Goal: Check status: Check status

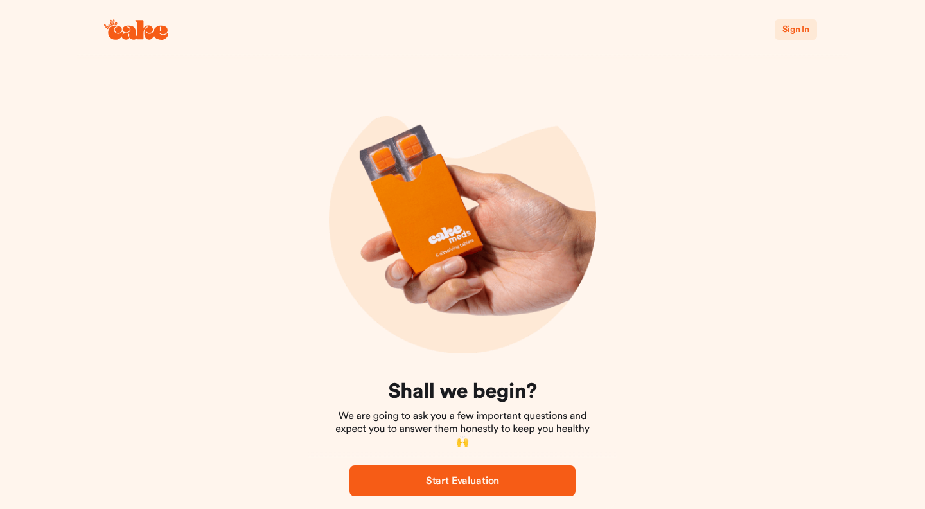
click at [792, 28] on span "Sign In" at bounding box center [795, 29] width 27 height 9
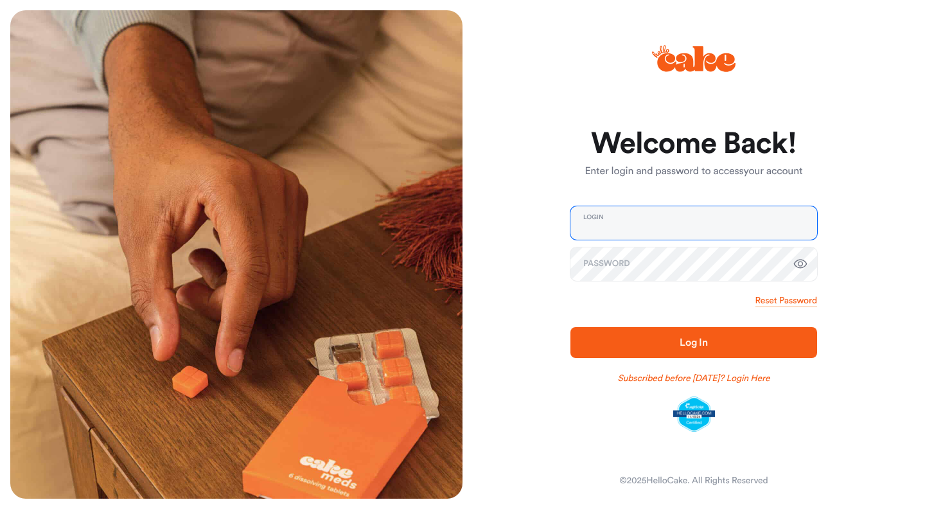
click at [616, 224] on input "email" at bounding box center [693, 222] width 247 height 33
click at [531, 193] on div "Welcome Back! Enter login and password to access your account Login Password Re…" at bounding box center [689, 254] width 452 height 488
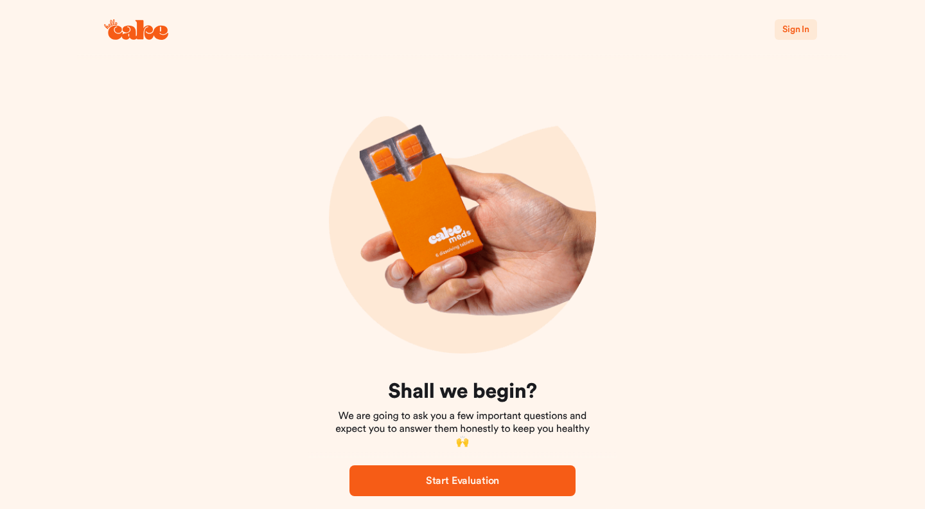
click at [793, 30] on span "Sign In" at bounding box center [795, 29] width 27 height 9
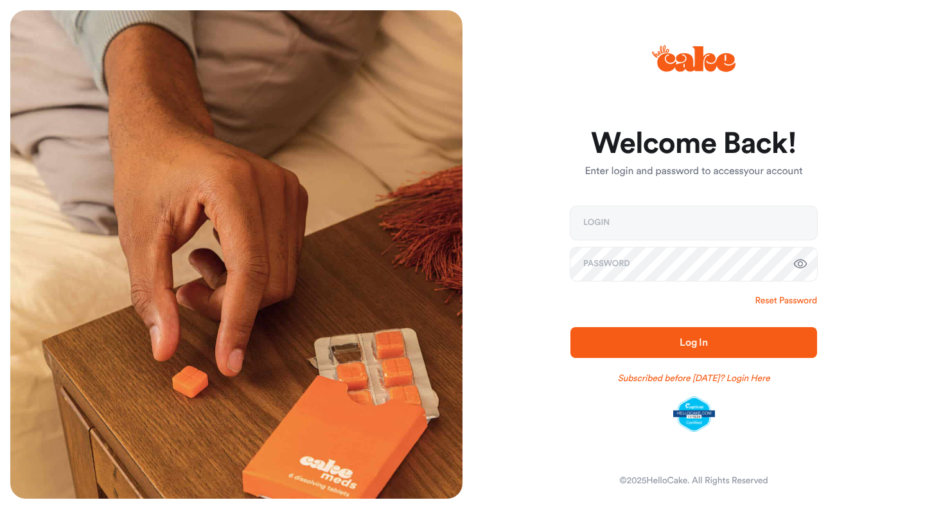
click at [795, 303] on link "Reset Password" at bounding box center [786, 300] width 62 height 13
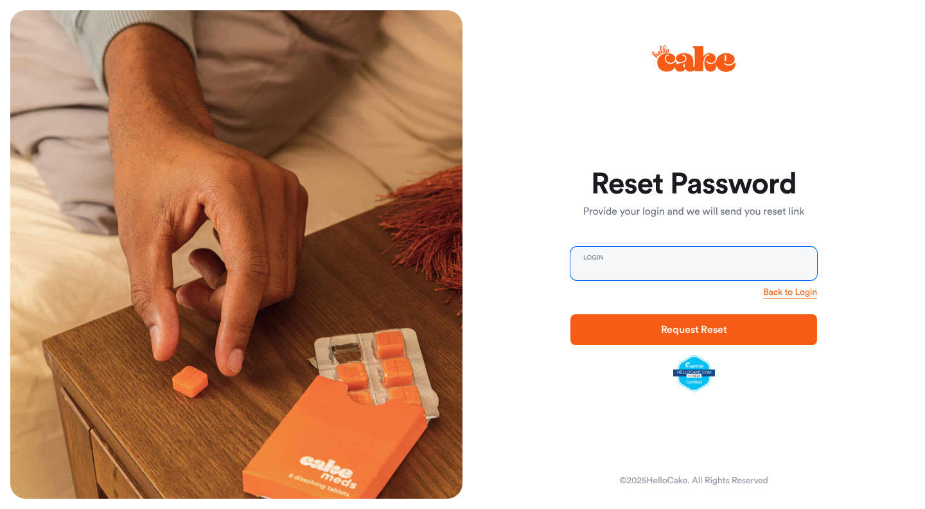
click at [629, 268] on input "email" at bounding box center [693, 263] width 247 height 33
type input "**********"
click at [662, 326] on span "Request Reset" at bounding box center [694, 329] width 66 height 10
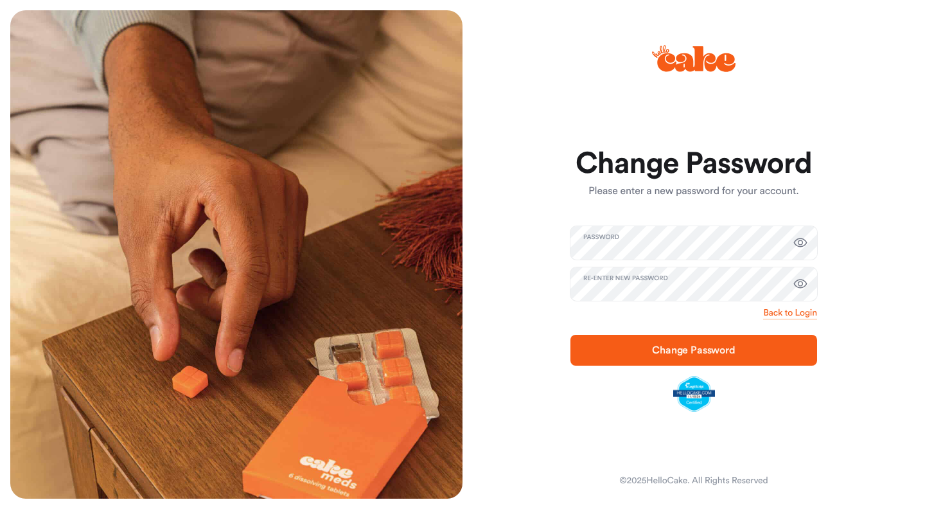
click at [679, 348] on span "Change Password" at bounding box center [694, 350] width 84 height 10
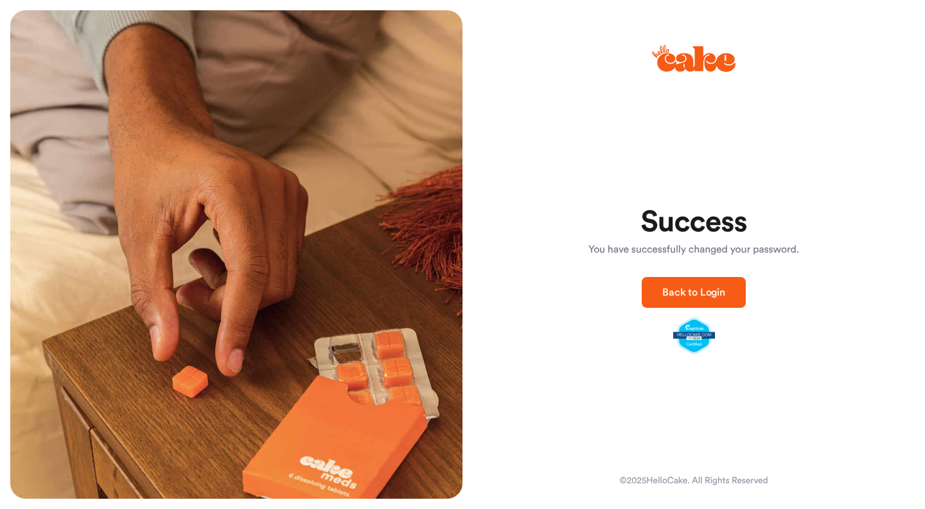
click at [695, 292] on span "Back to Login" at bounding box center [693, 292] width 63 height 10
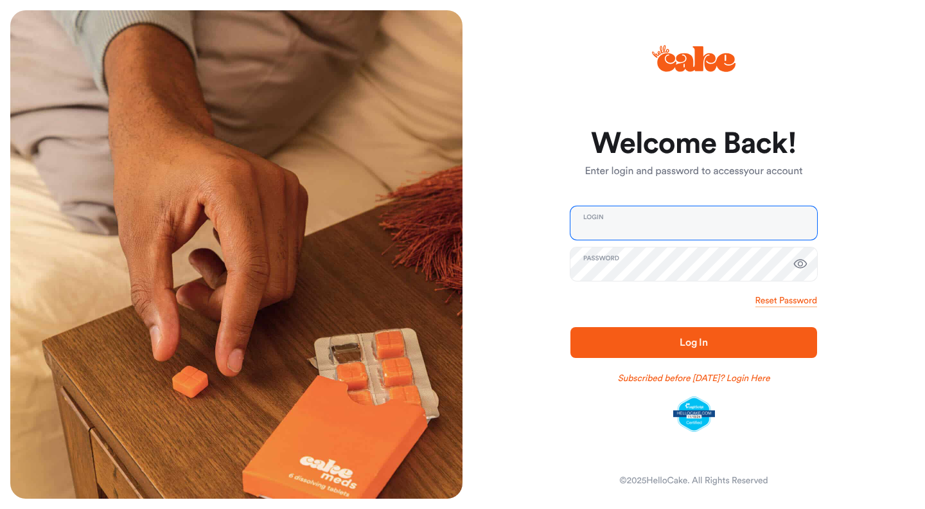
click at [659, 222] on input "email" at bounding box center [693, 222] width 247 height 33
click at [659, 223] on input "email" at bounding box center [693, 222] width 247 height 33
type input "**********"
click at [675, 345] on span "Log In" at bounding box center [694, 342] width 206 height 15
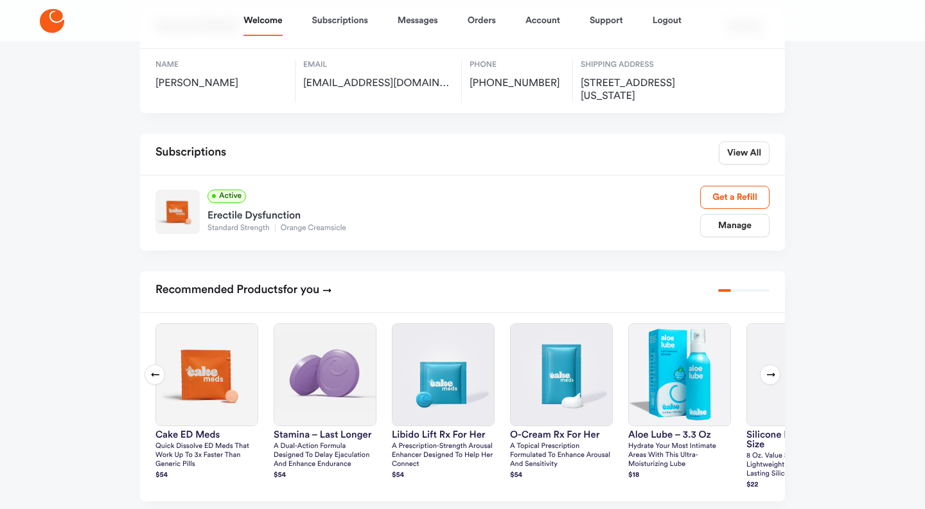
scroll to position [125, 0]
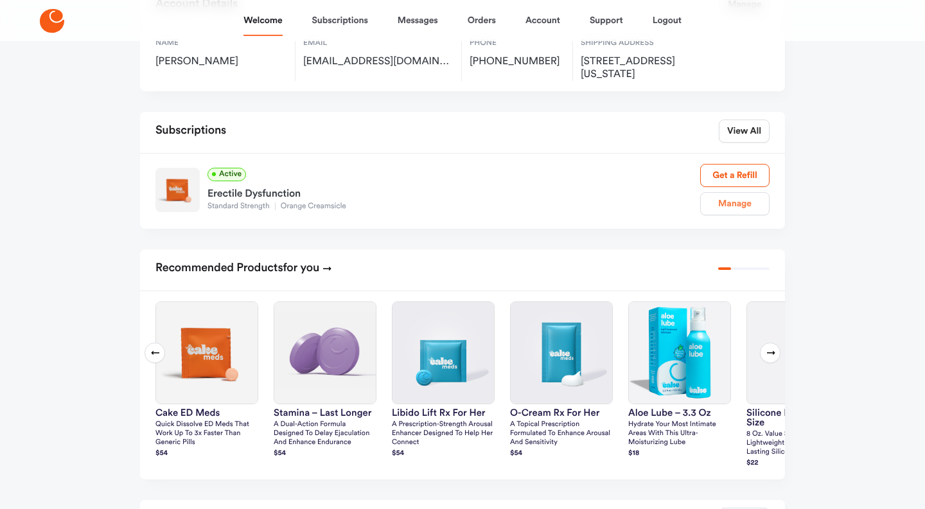
click at [731, 201] on link "Manage" at bounding box center [734, 203] width 69 height 23
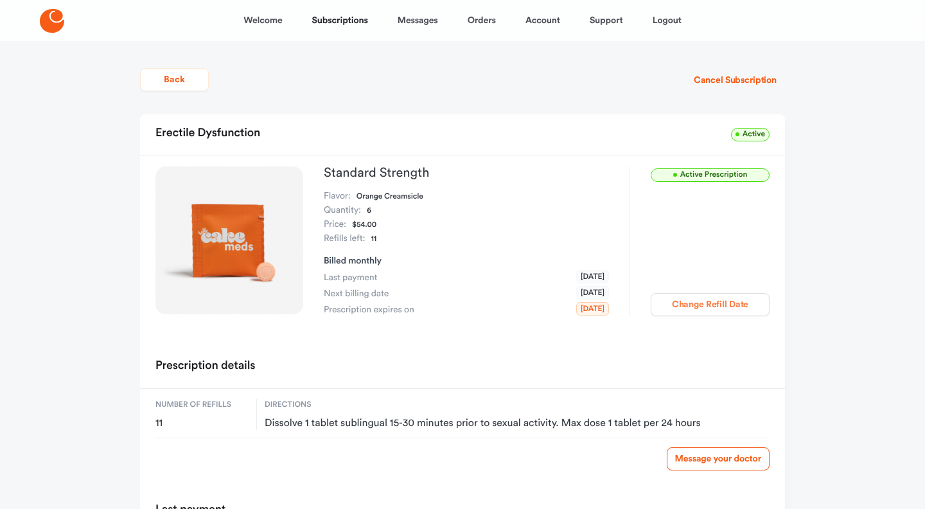
click at [702, 309] on button "Change Refill Date" at bounding box center [710, 304] width 119 height 23
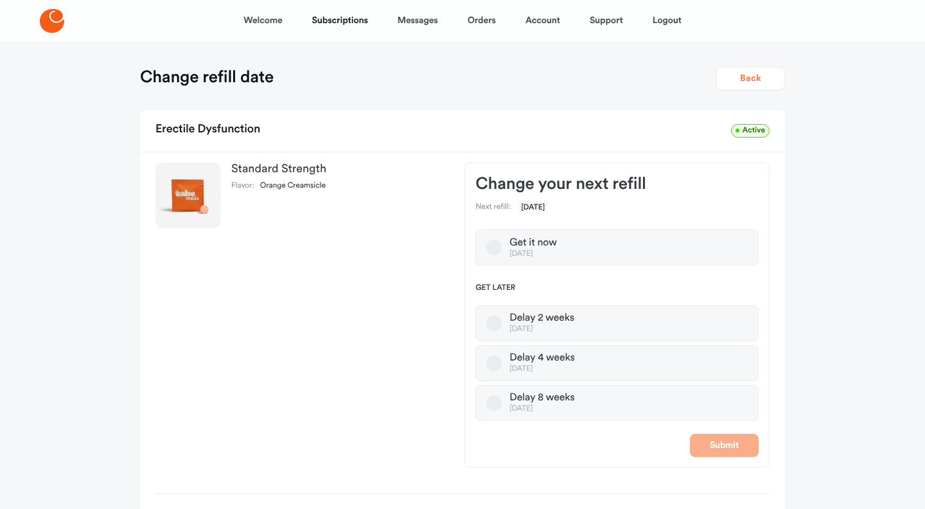
click at [757, 81] on button "Back" at bounding box center [750, 78] width 69 height 23
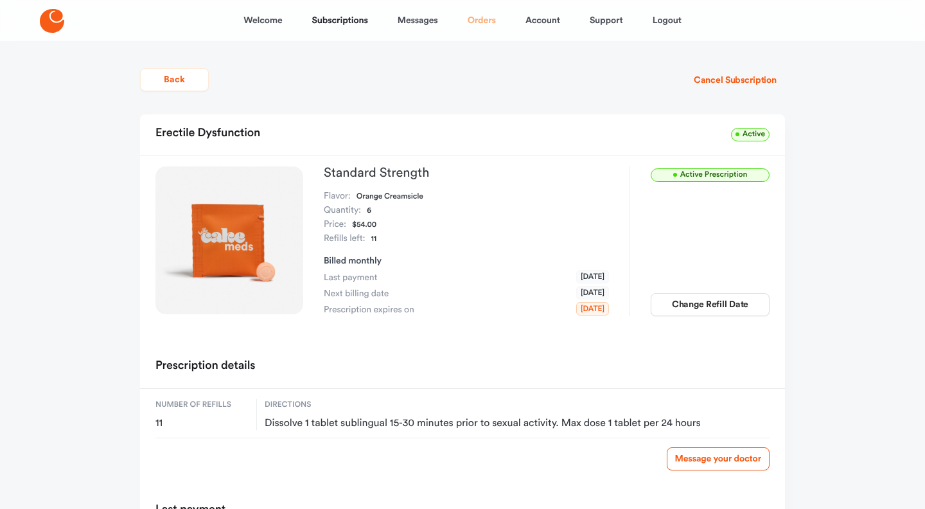
click at [481, 18] on link "Orders" at bounding box center [482, 20] width 28 height 31
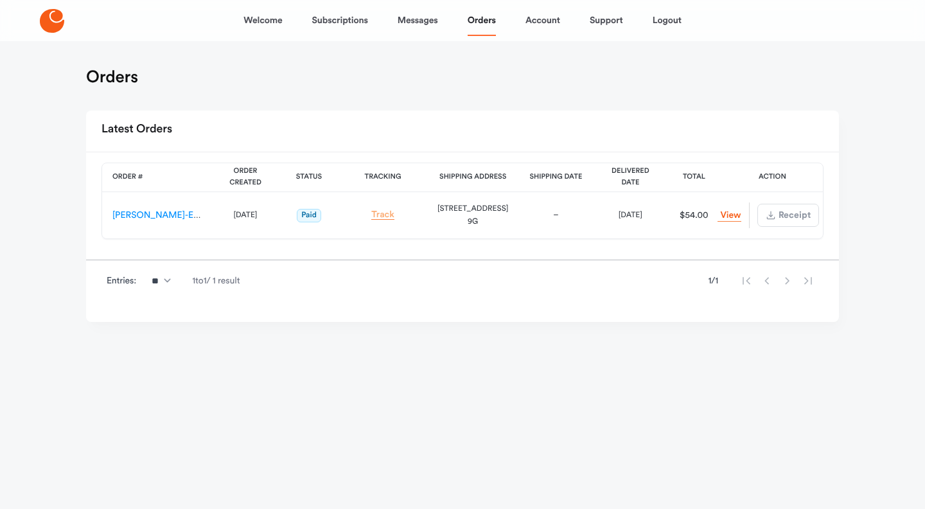
click at [387, 216] on link "Track" at bounding box center [382, 215] width 23 height 10
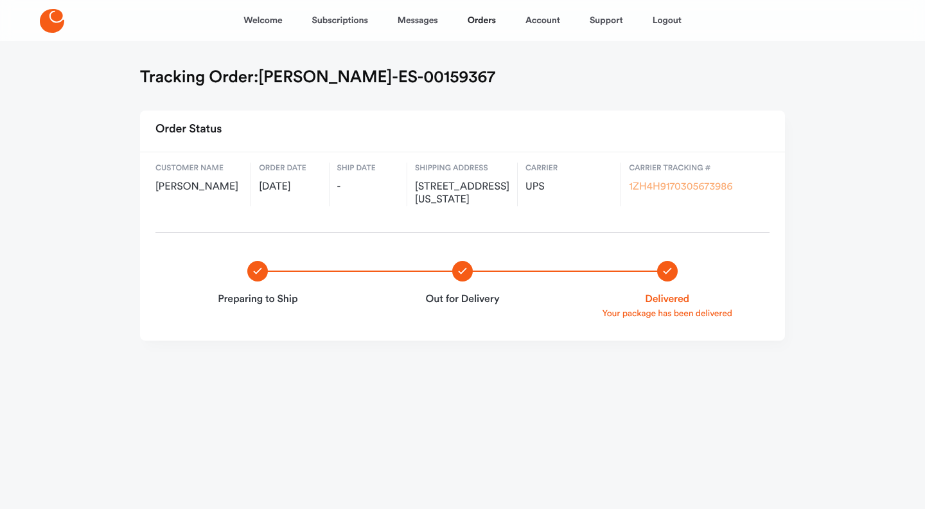
click at [660, 190] on link "1ZH4H9170305673986" at bounding box center [680, 187] width 103 height 10
click at [600, 24] on link "Support" at bounding box center [606, 20] width 33 height 31
click at [57, 28] on icon at bounding box center [52, 21] width 24 height 24
click at [274, 21] on link "Welcome" at bounding box center [262, 20] width 39 height 31
